Goal: Navigation & Orientation: Go to known website

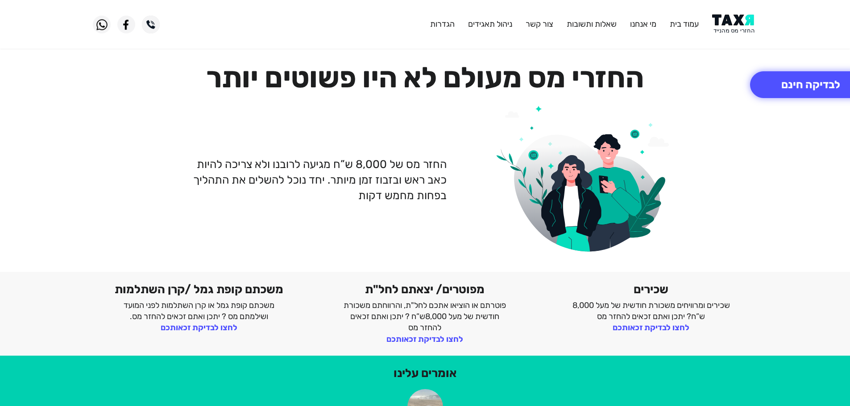
click at [730, 28] on img at bounding box center [734, 24] width 45 height 20
click at [739, 25] on img at bounding box center [734, 24] width 45 height 20
click at [740, 18] on img at bounding box center [734, 24] width 45 height 20
click at [741, 28] on img at bounding box center [734, 24] width 45 height 20
